Goal: Transaction & Acquisition: Purchase product/service

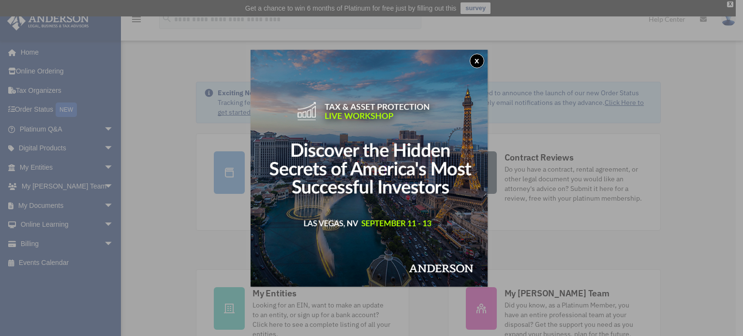
click at [481, 57] on button "x" at bounding box center [477, 61] width 15 height 15
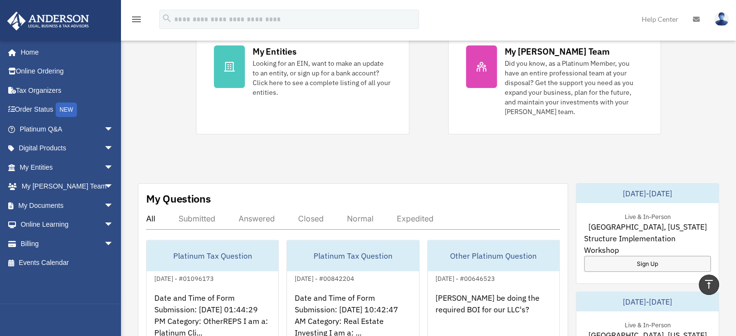
scroll to position [290, 0]
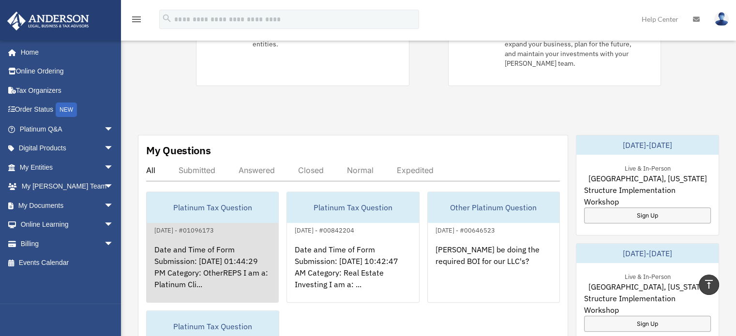
click at [209, 195] on div "Platinum Tax Question" at bounding box center [213, 207] width 132 height 31
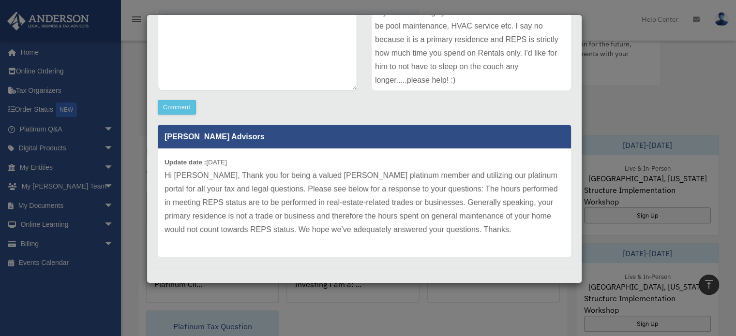
scroll to position [212, 0]
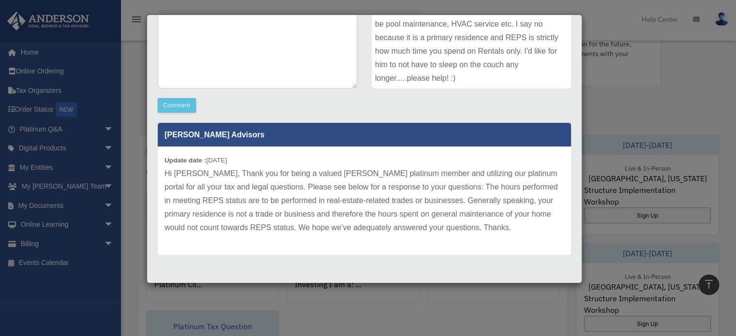
click at [102, 243] on div "Case Detail × Platinum Tax Question Case Number 01096173 Created Date September…" at bounding box center [368, 168] width 736 height 336
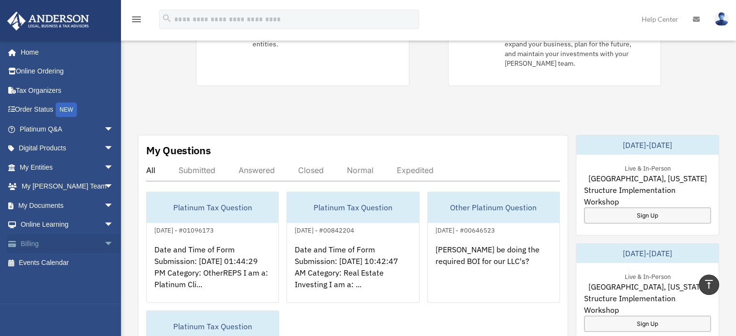
click at [104, 243] on span "arrow_drop_down" at bounding box center [113, 244] width 19 height 20
click at [64, 261] on link "$ Open Invoices" at bounding box center [71, 264] width 115 height 20
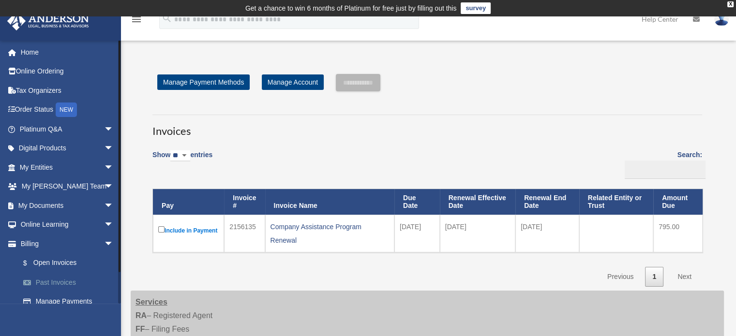
click at [49, 281] on link "Past Invoices" at bounding box center [71, 282] width 115 height 19
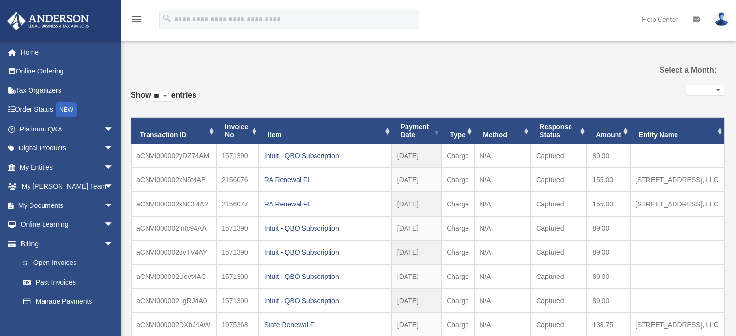
select select
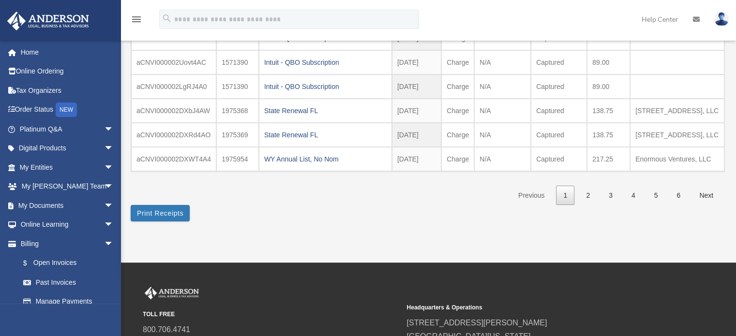
scroll to position [242, 0]
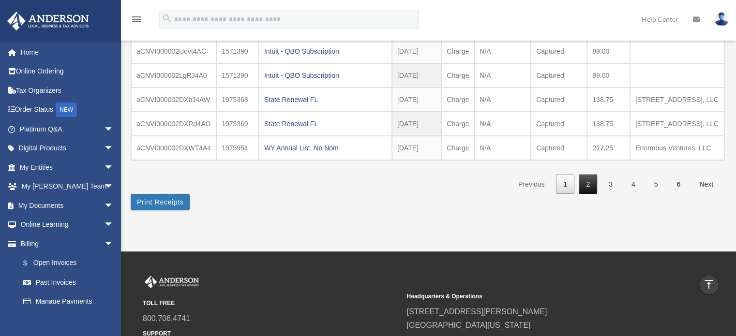
click at [585, 195] on link "2" at bounding box center [588, 185] width 18 height 20
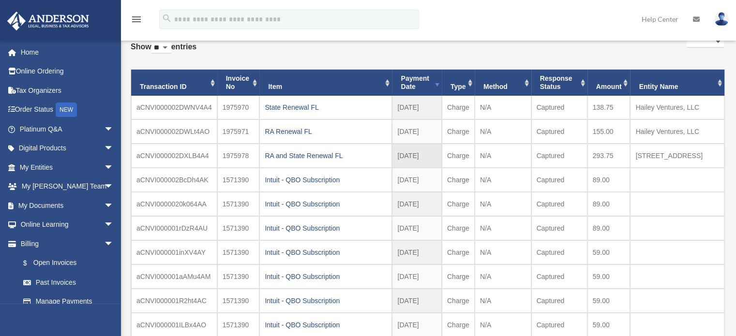
scroll to position [48, 0]
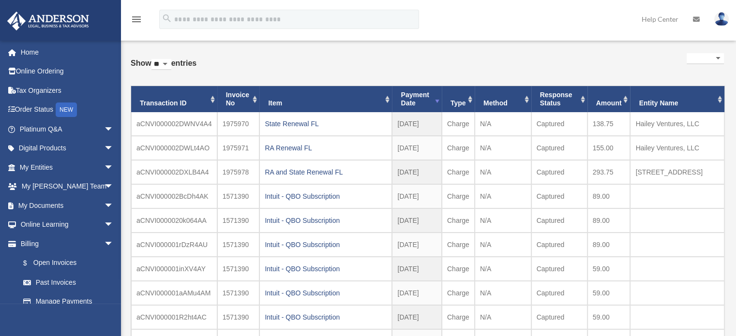
click at [171, 63] on select "** ** ** ***" at bounding box center [161, 64] width 20 height 11
select select "**"
click at [153, 59] on select "** ** ** ***" at bounding box center [161, 64] width 20 height 11
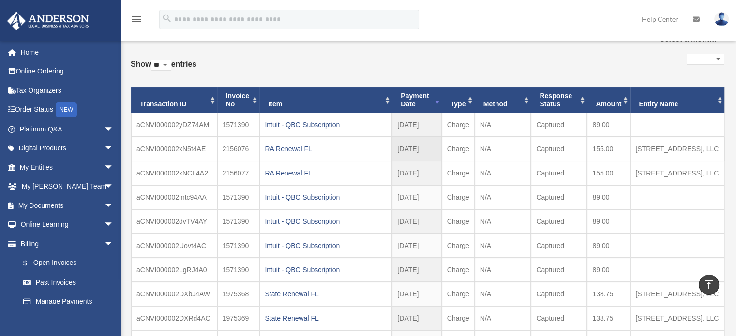
scroll to position [0, 0]
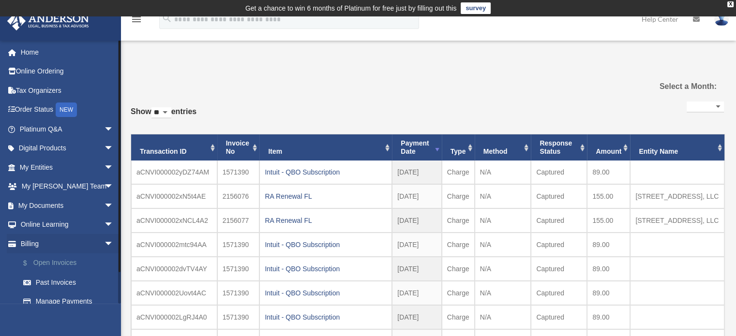
click at [70, 262] on link "$ Open Invoices" at bounding box center [71, 264] width 115 height 20
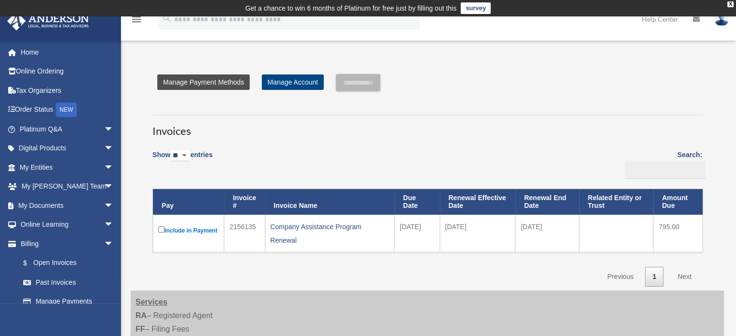
click at [242, 83] on link "Manage Payment Methods" at bounding box center [203, 82] width 92 height 15
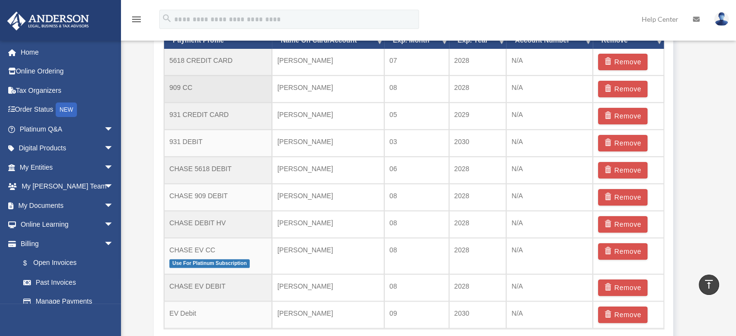
scroll to position [726, 0]
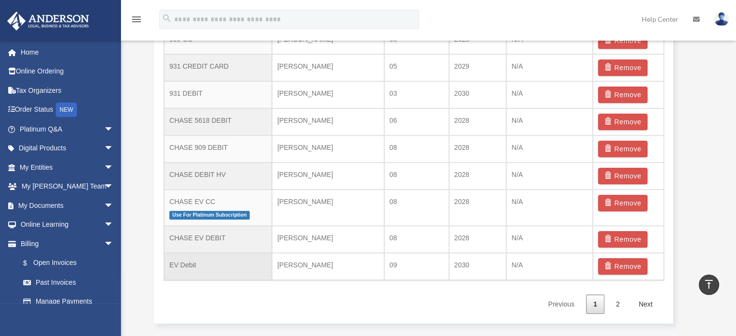
click at [235, 261] on td "EV Debit" at bounding box center [218, 266] width 108 height 27
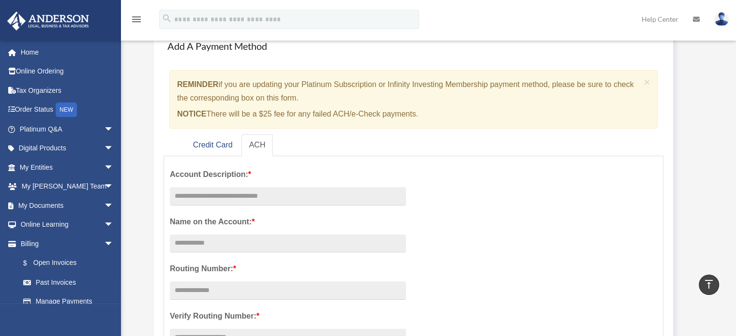
scroll to position [48, 0]
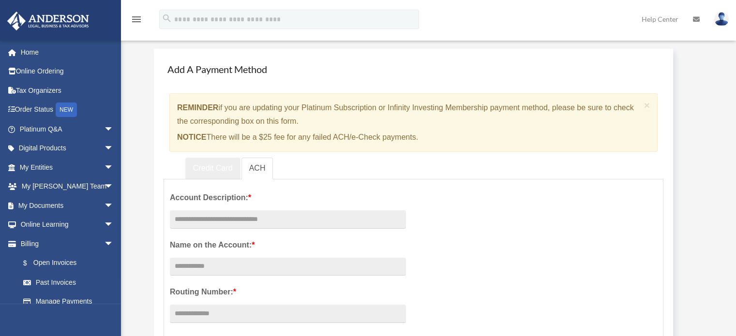
click at [216, 167] on link "Credit Card" at bounding box center [212, 169] width 55 height 22
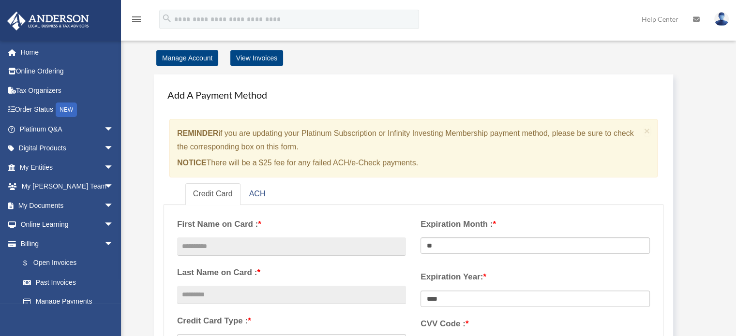
scroll to position [0, 0]
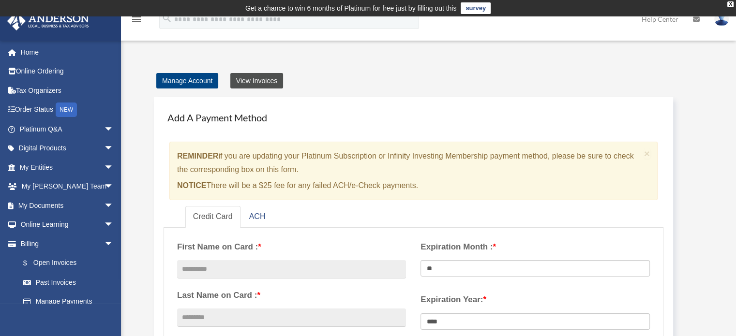
click at [256, 80] on link "View Invoices" at bounding box center [256, 80] width 53 height 15
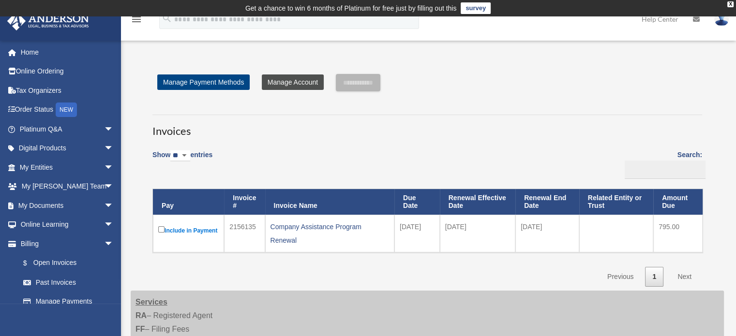
click at [306, 83] on link "Manage Account" at bounding box center [293, 82] width 62 height 15
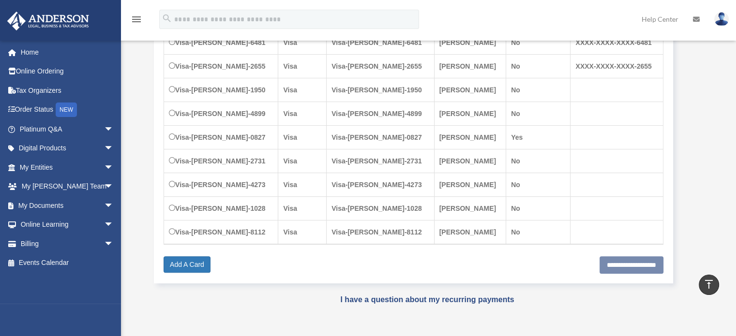
scroll to position [242, 0]
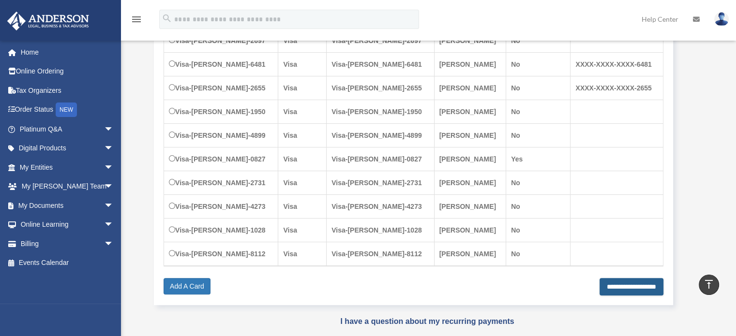
click at [630, 283] on input "**********" at bounding box center [632, 286] width 64 height 17
type input "**********"
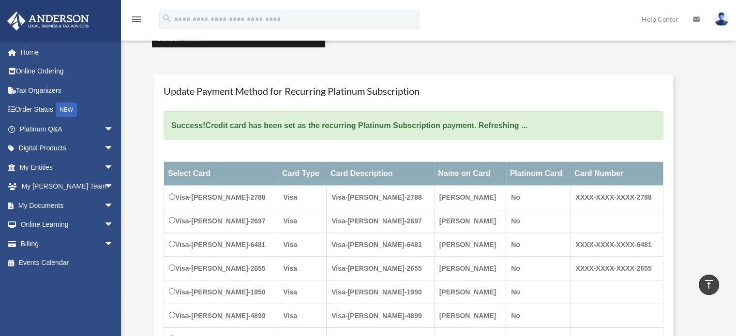
scroll to position [87, 0]
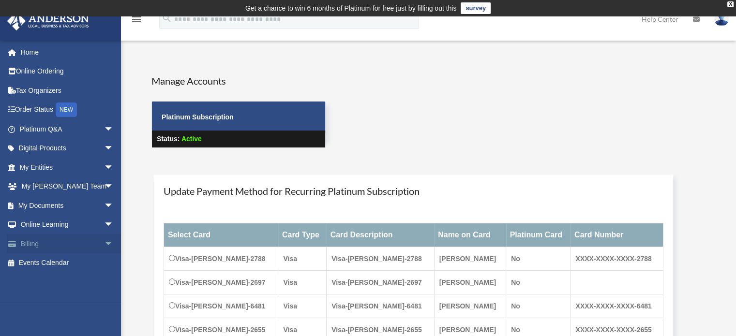
click at [104, 241] on span "arrow_drop_down" at bounding box center [113, 244] width 19 height 20
click at [64, 264] on link "$ Open Invoices" at bounding box center [71, 264] width 115 height 20
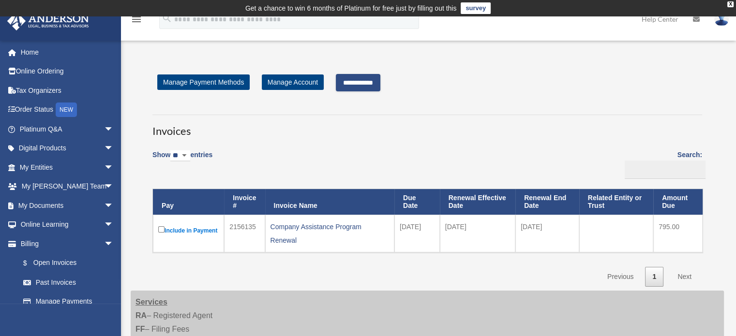
click at [374, 80] on input "**********" at bounding box center [358, 82] width 45 height 17
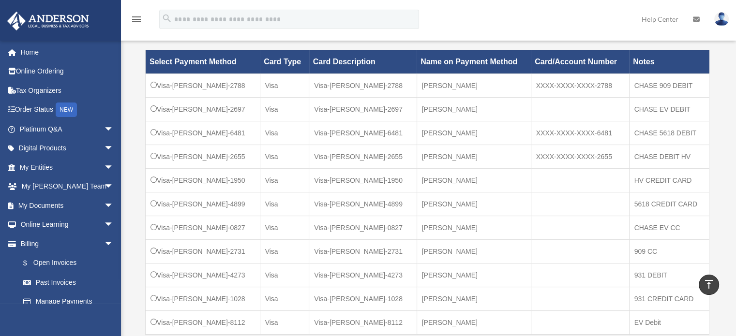
scroll to position [387, 0]
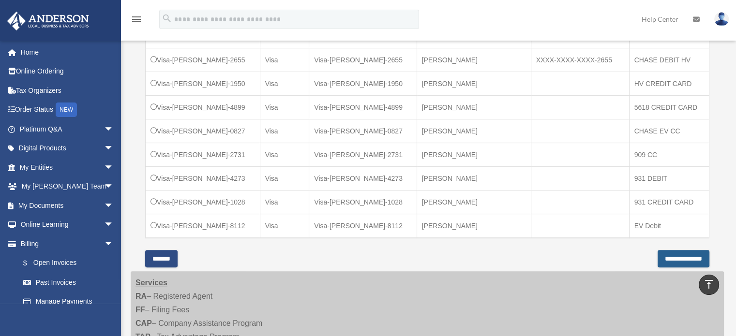
click at [664, 256] on input "**********" at bounding box center [684, 258] width 52 height 17
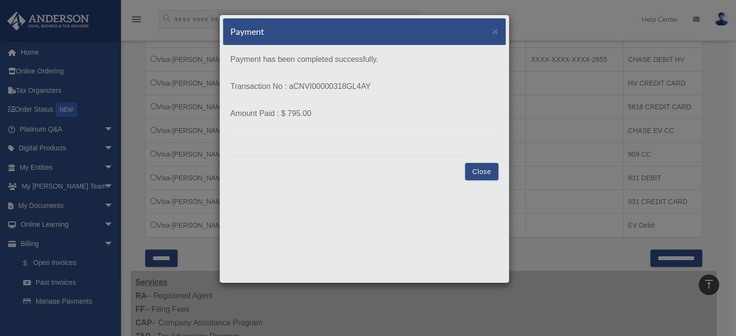
click at [476, 167] on button "Close" at bounding box center [481, 171] width 33 height 17
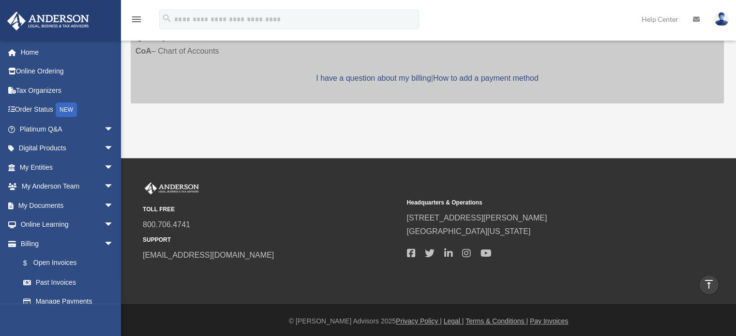
scroll to position [353, 0]
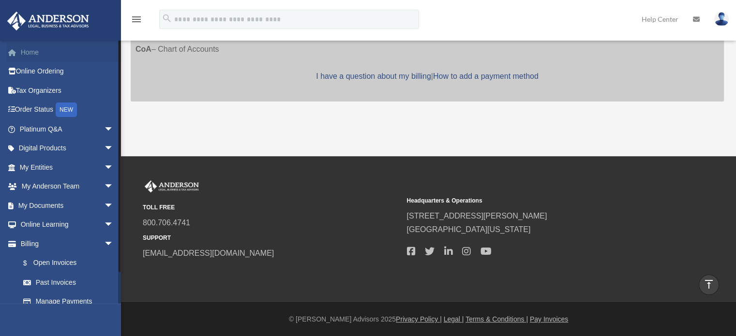
click at [27, 49] on link "Home" at bounding box center [67, 52] width 121 height 19
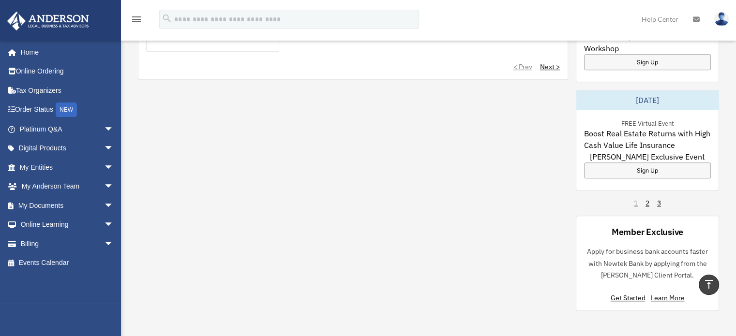
scroll to position [726, 0]
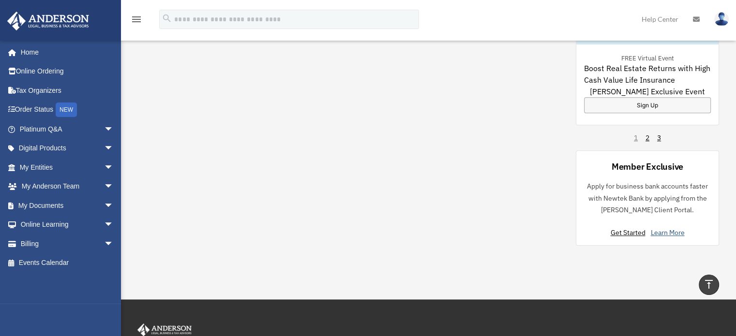
click at [676, 228] on link "Learn More" at bounding box center [667, 232] width 34 height 9
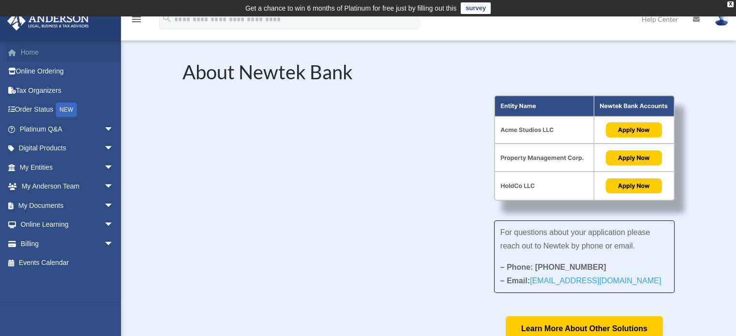
click at [27, 51] on link "Home" at bounding box center [67, 52] width 121 height 19
